Goal: Task Accomplishment & Management: Use online tool/utility

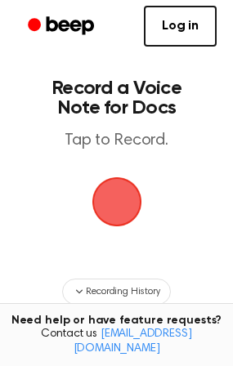
click at [109, 209] on span "button" at bounding box center [116, 202] width 53 height 53
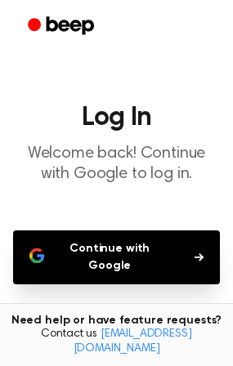
click at [124, 249] on button "Continue with Google" at bounding box center [116, 258] width 207 height 54
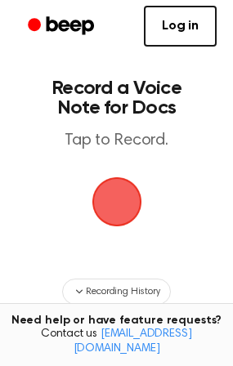
click at [130, 214] on span "button" at bounding box center [116, 201] width 89 height 89
